Goal: Task Accomplishment & Management: Use online tool/utility

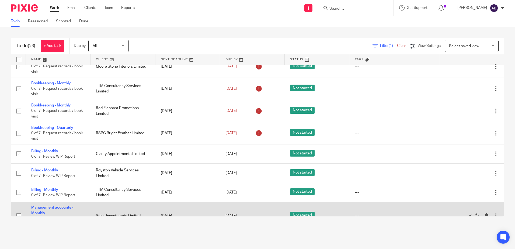
scroll to position [378, 0]
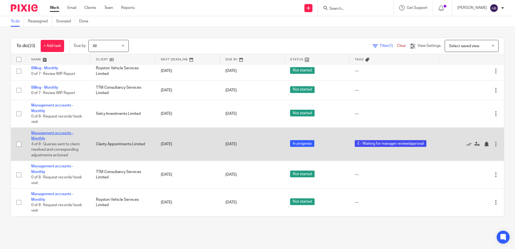
click at [66, 132] on link "Management accounts - Monthly" at bounding box center [52, 135] width 42 height 9
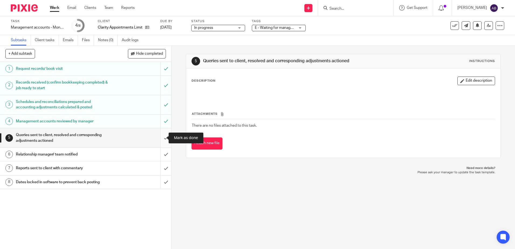
click at [163, 138] on input "submit" at bounding box center [85, 137] width 171 height 19
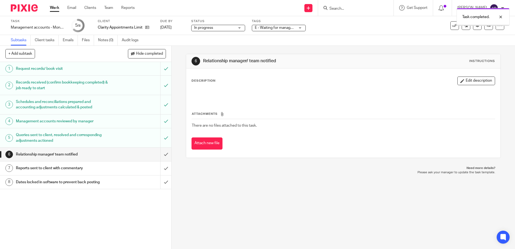
click at [161, 154] on input "submit" at bounding box center [85, 154] width 171 height 13
click at [160, 172] on input "submit" at bounding box center [85, 167] width 171 height 13
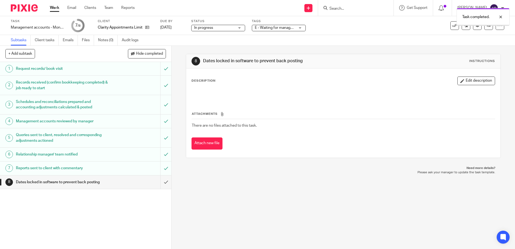
click at [157, 186] on input "submit" at bounding box center [85, 181] width 171 height 13
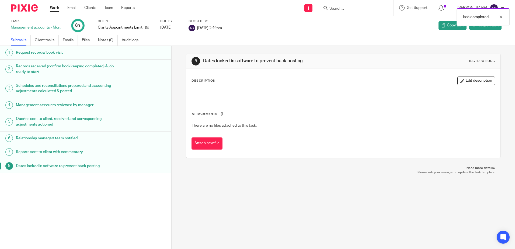
click at [54, 11] on link "Work" at bounding box center [54, 7] width 9 height 5
